Goal: Check status: Check status

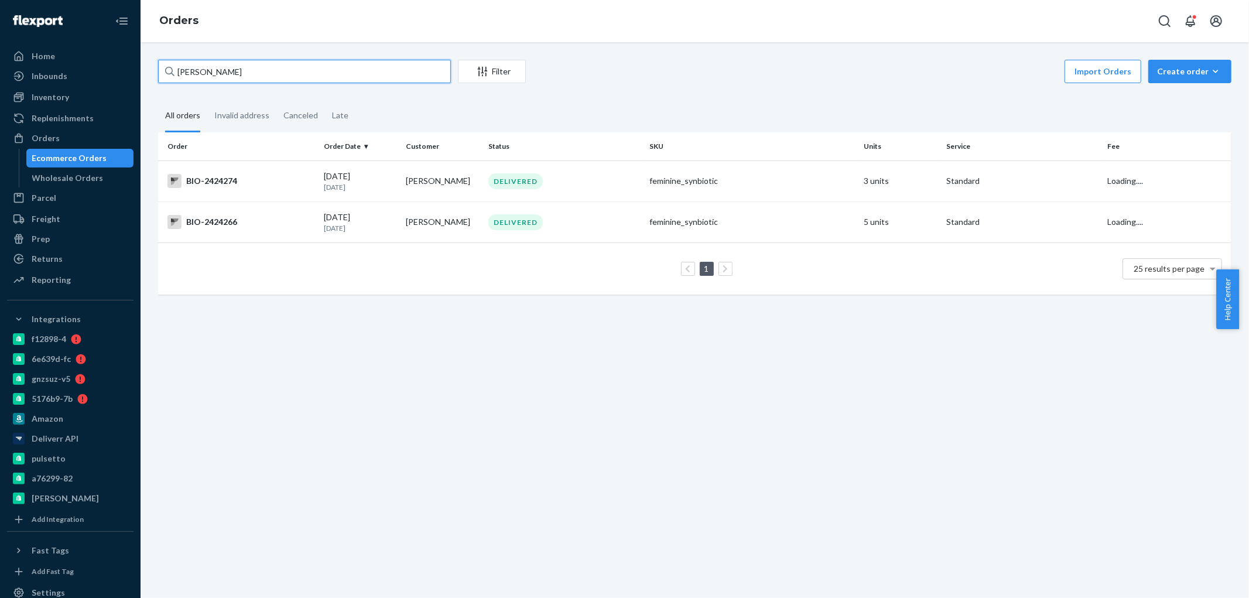
click at [211, 71] on input "[PERSON_NAME]" at bounding box center [304, 71] width 293 height 23
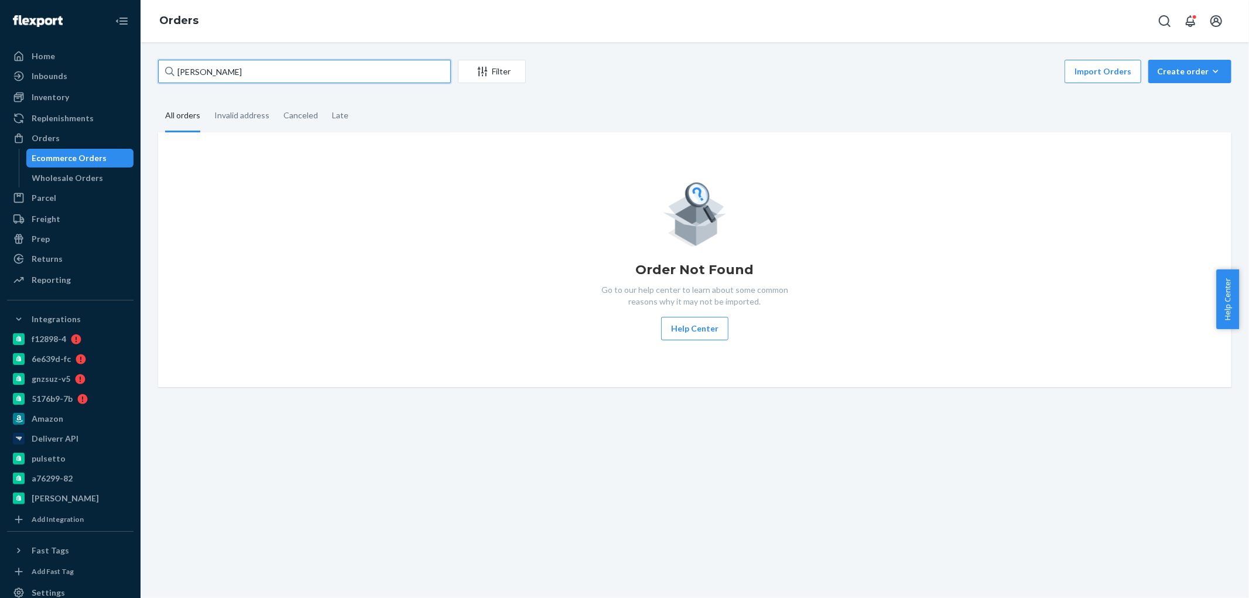
click at [210, 73] on input "[PERSON_NAME]" at bounding box center [304, 71] width 293 height 23
type input "[PERSON_NAME]"
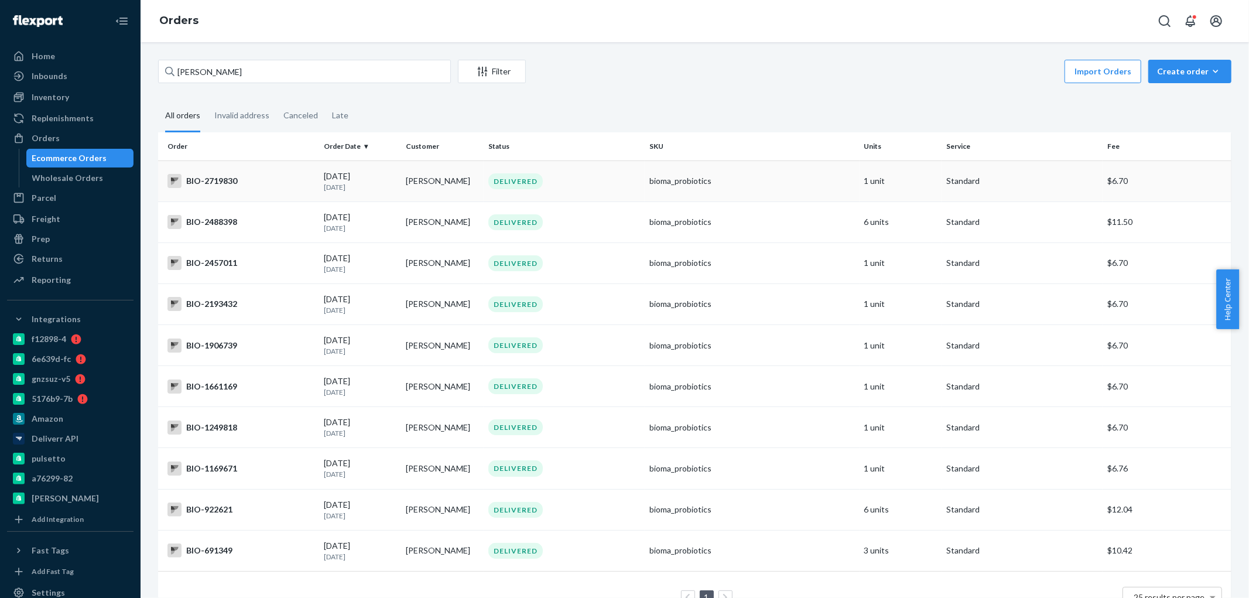
click at [219, 178] on div "BIO-2719830" at bounding box center [240, 181] width 147 height 14
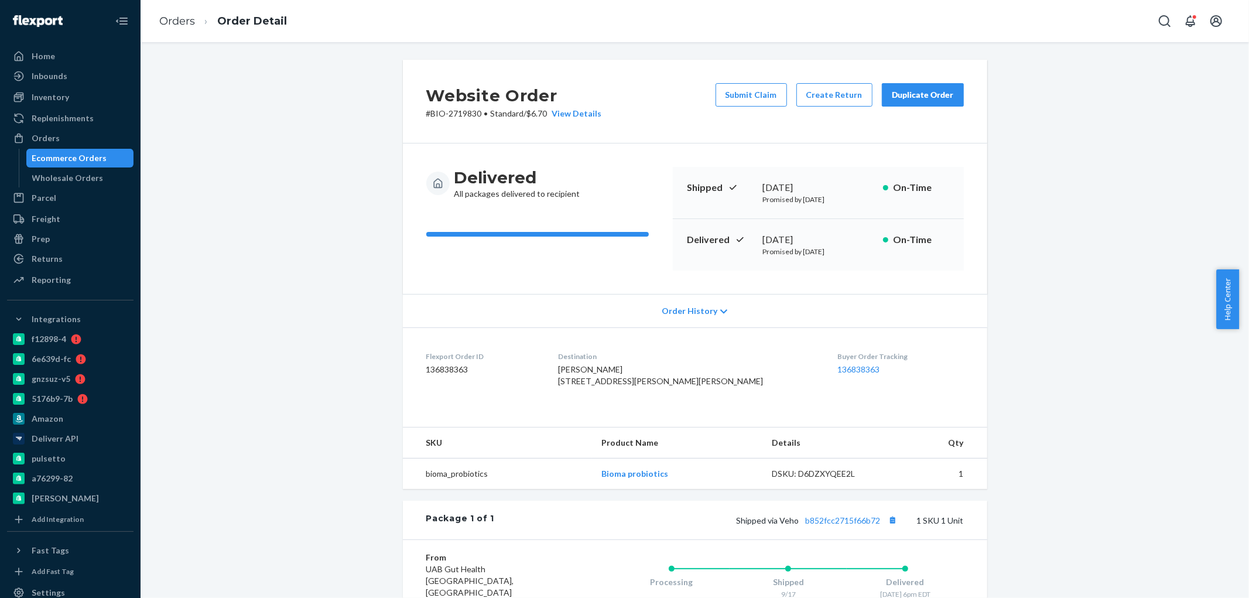
click at [464, 114] on p "# BIO-2719830 • Standard / $6.70 View Details" at bounding box center [514, 114] width 176 height 12
copy p "2719830"
